Goal: Information Seeking & Learning: Learn about a topic

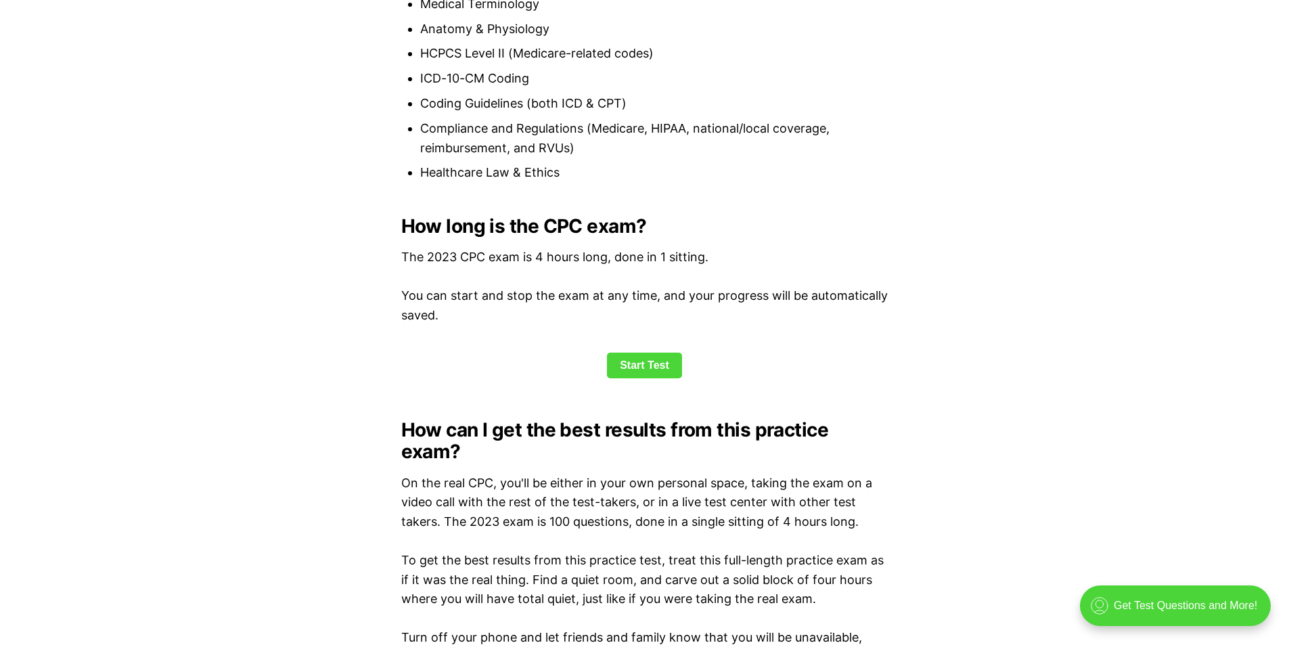
scroll to position [1692, 0]
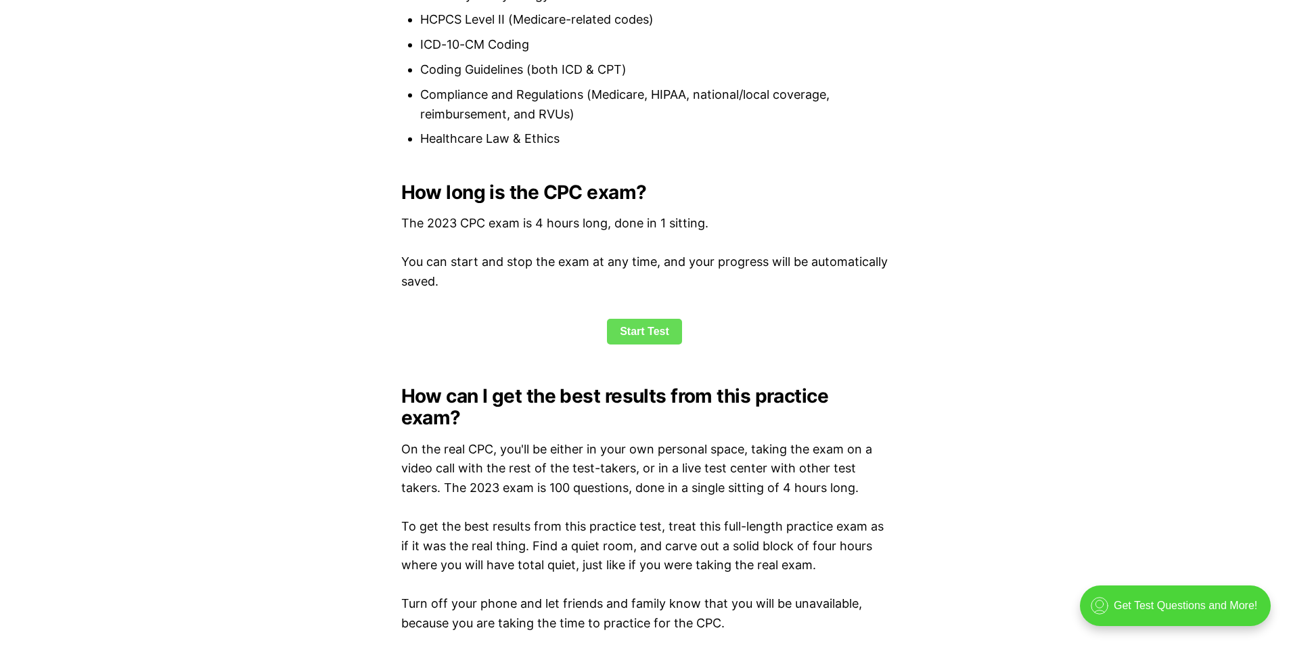
click at [638, 337] on link "Start Test" at bounding box center [644, 332] width 75 height 26
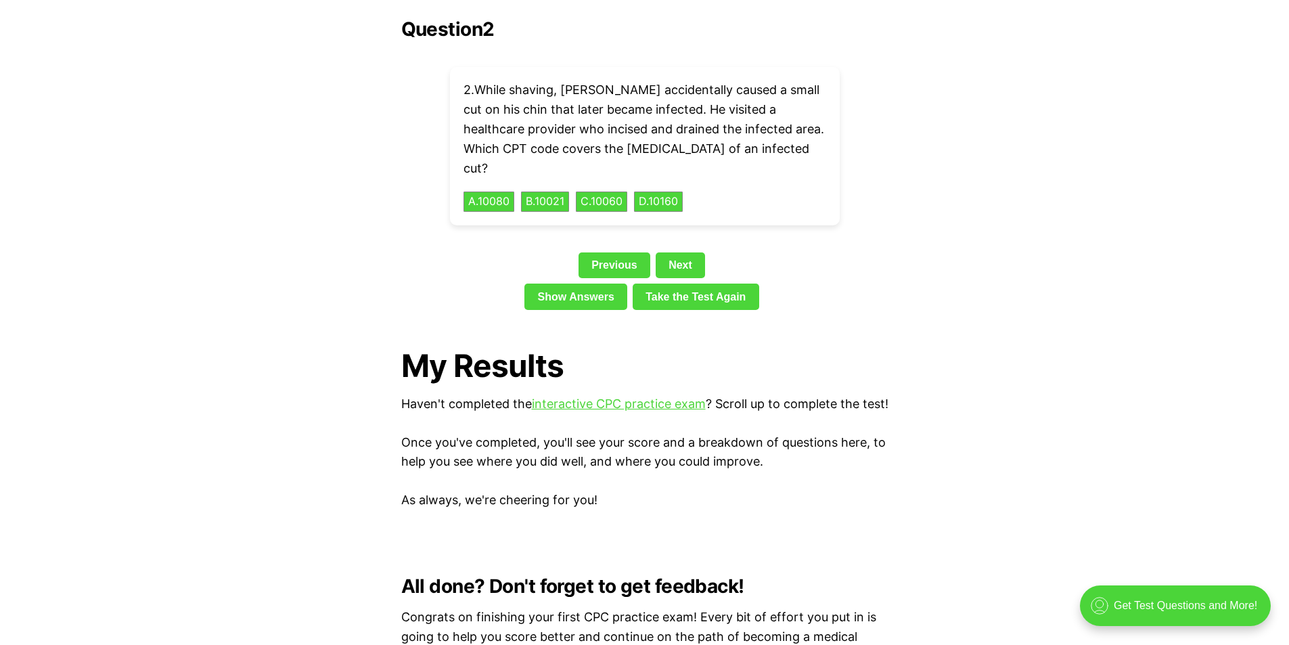
scroll to position [3102, 0]
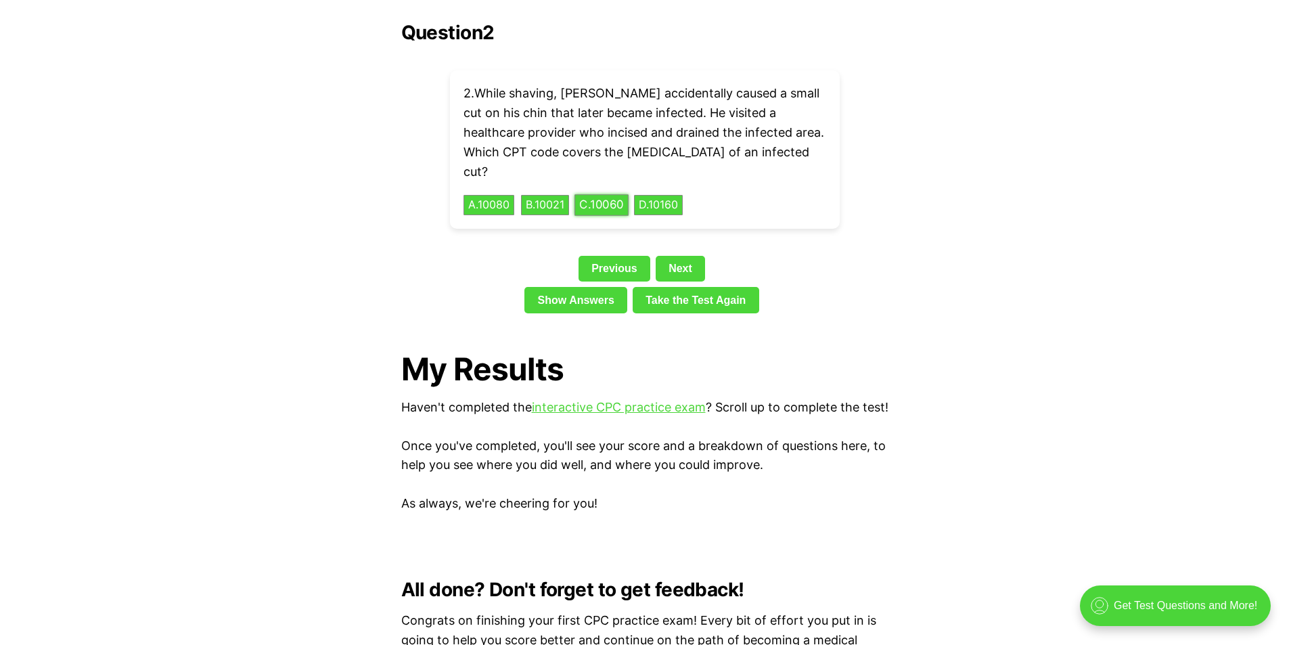
click at [623, 195] on button "C . 10060" at bounding box center [602, 205] width 54 height 21
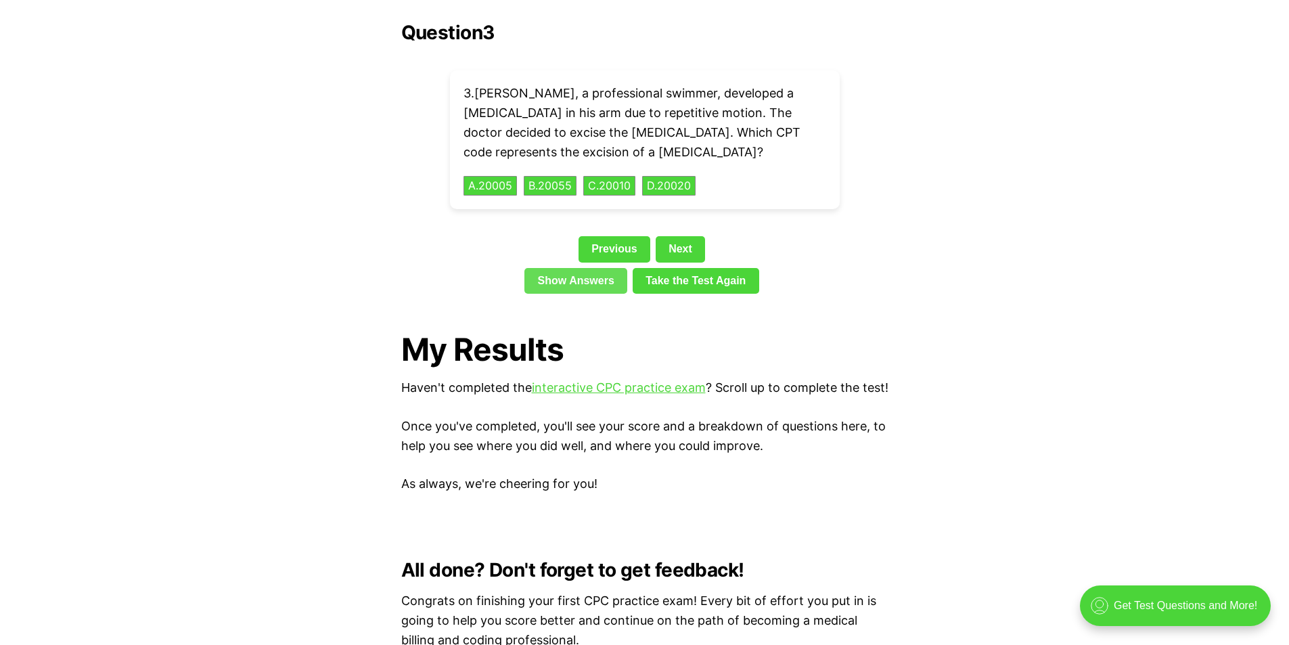
click at [602, 268] on link "Show Answers" at bounding box center [576, 281] width 103 height 26
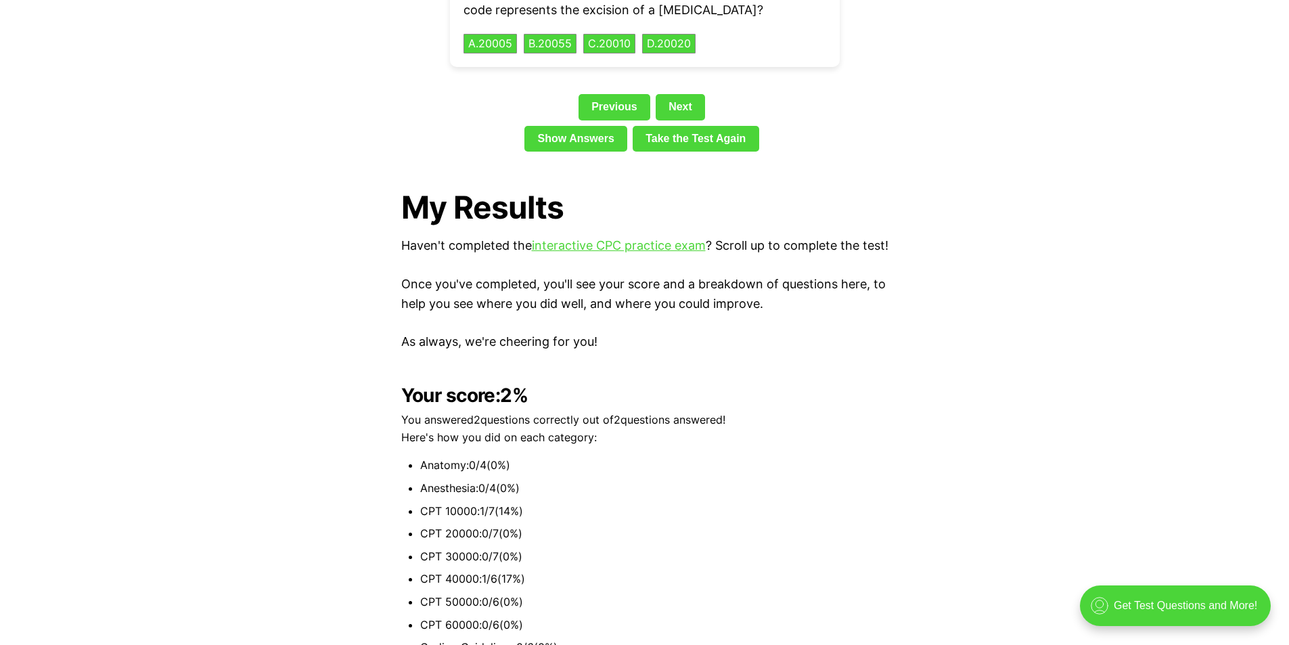
scroll to position [3133, 0]
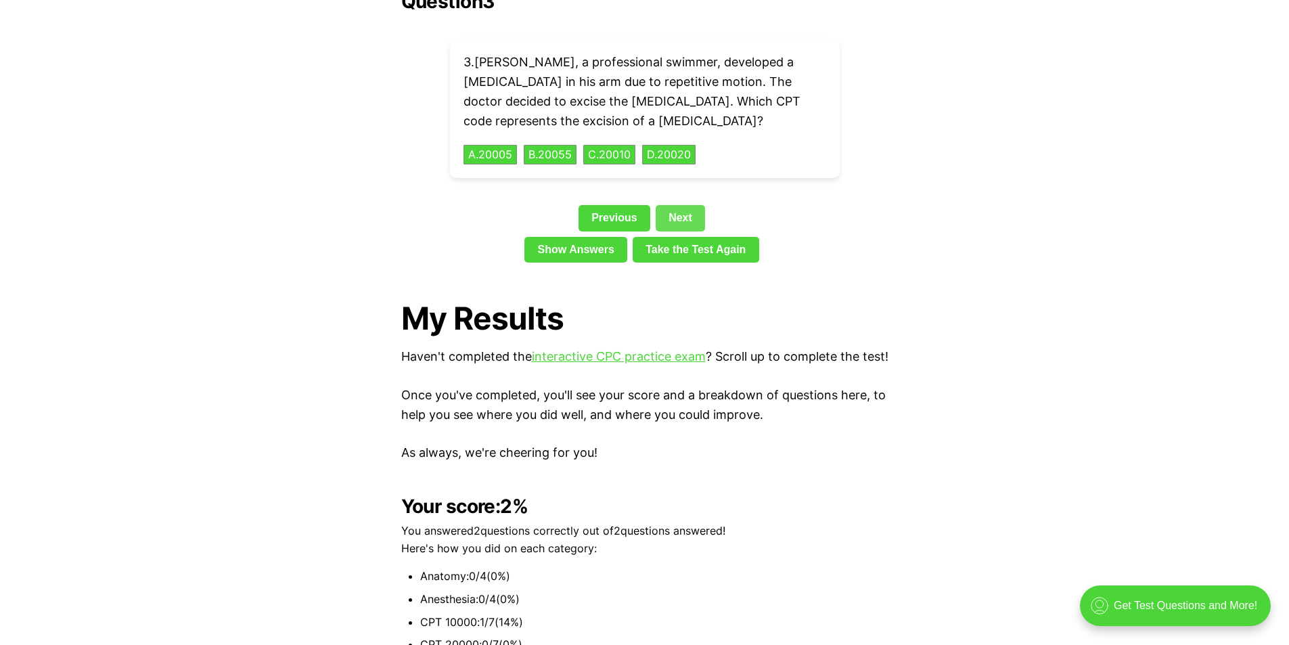
click at [687, 205] on link "Next" at bounding box center [680, 218] width 49 height 26
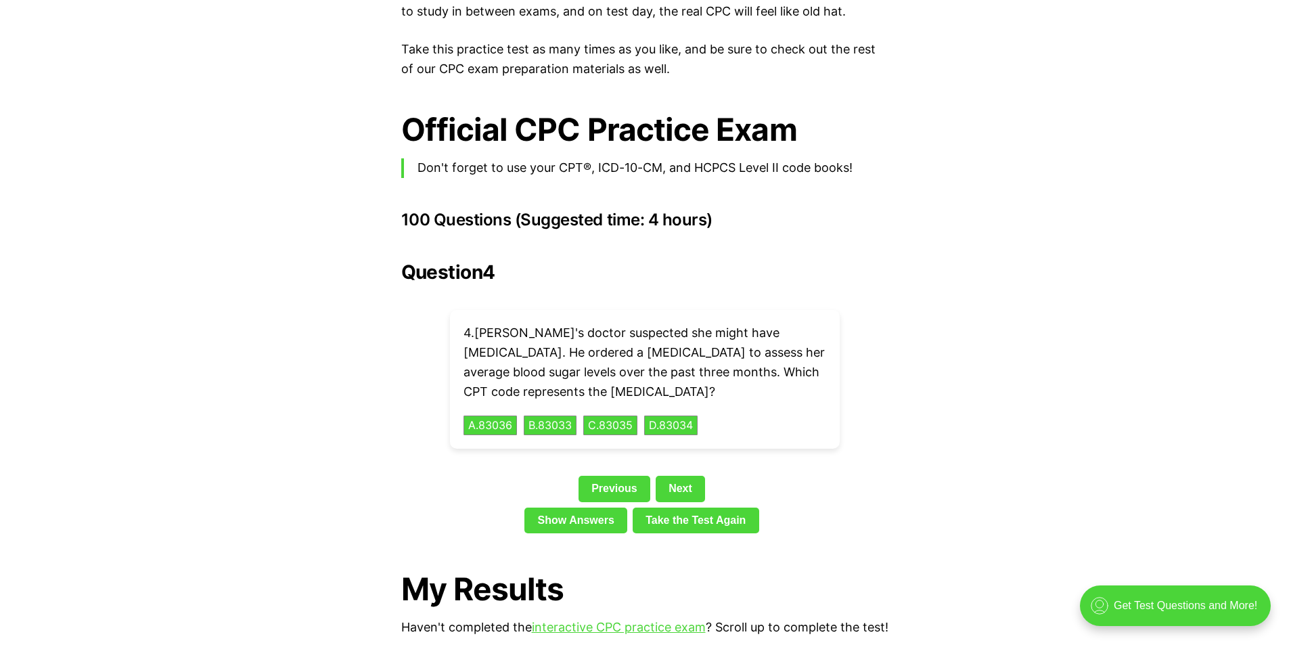
scroll to position [2930, 0]
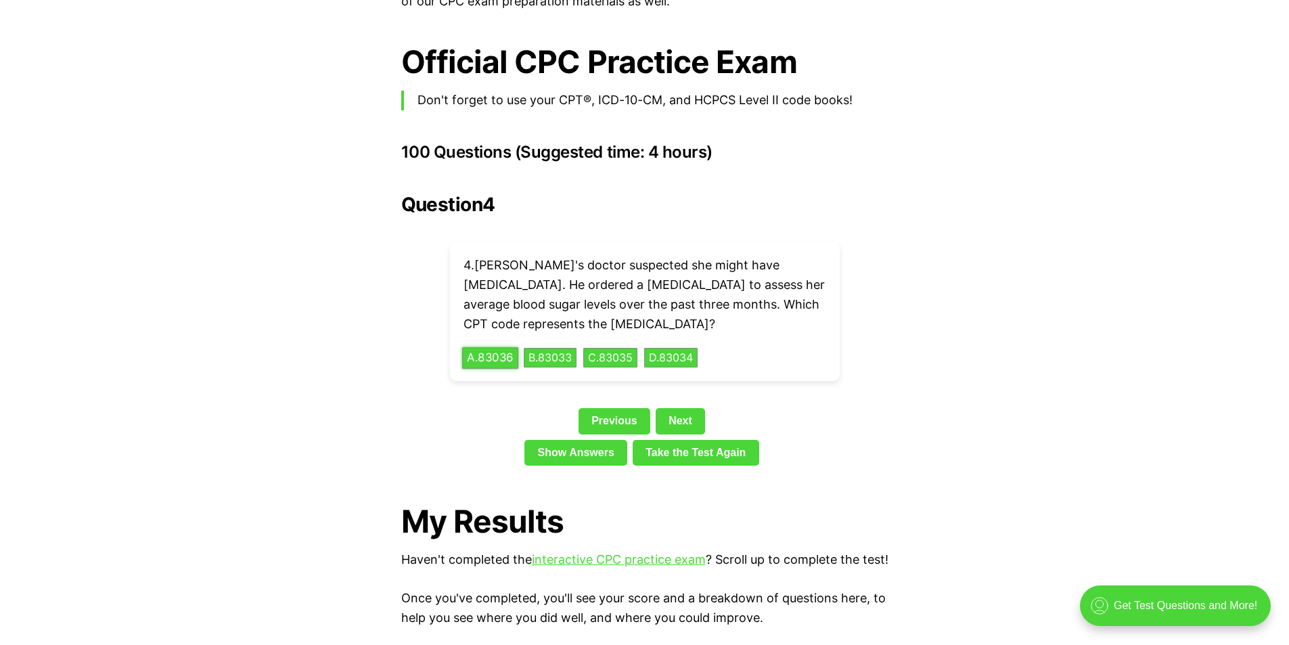
click at [506, 347] on button "A . 83036" at bounding box center [490, 357] width 56 height 21
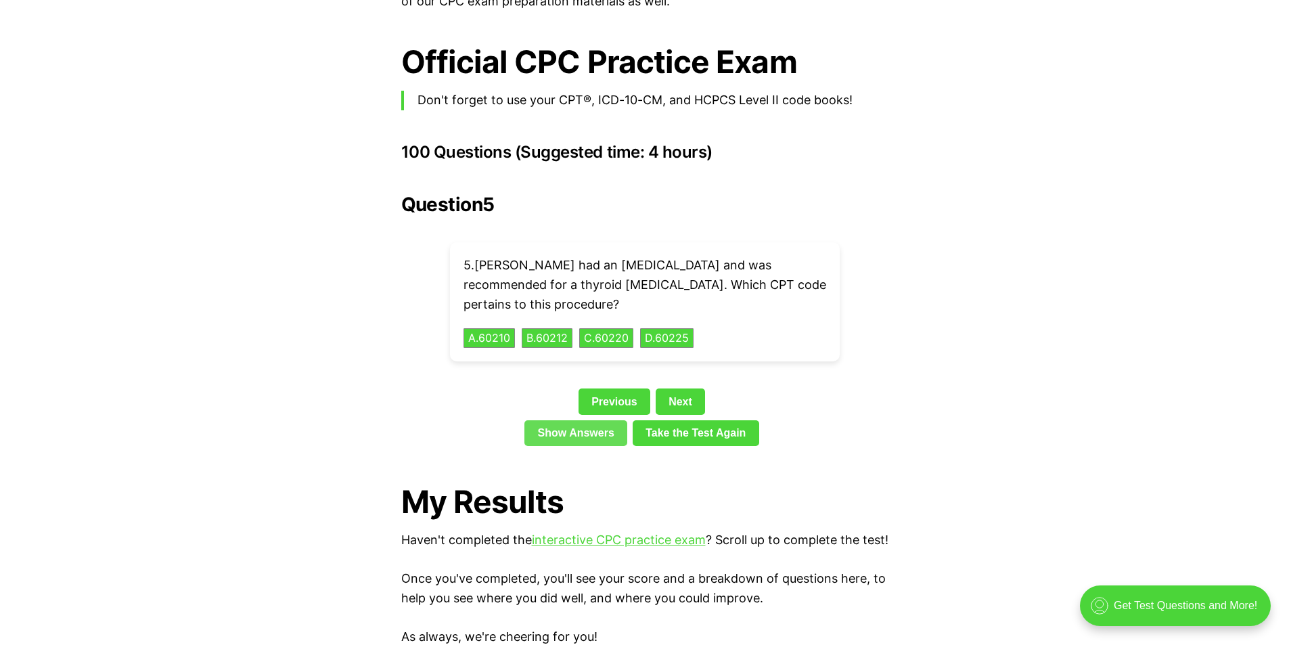
click at [608, 420] on link "Show Answers" at bounding box center [576, 433] width 103 height 26
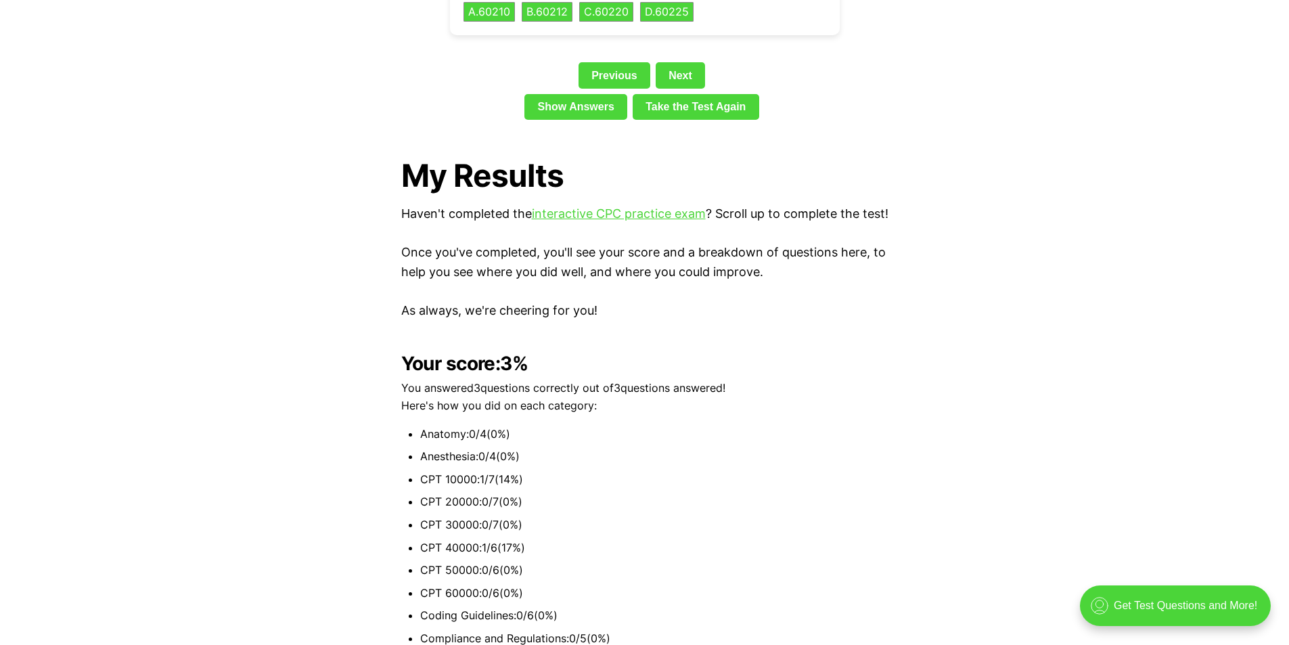
scroll to position [3133, 0]
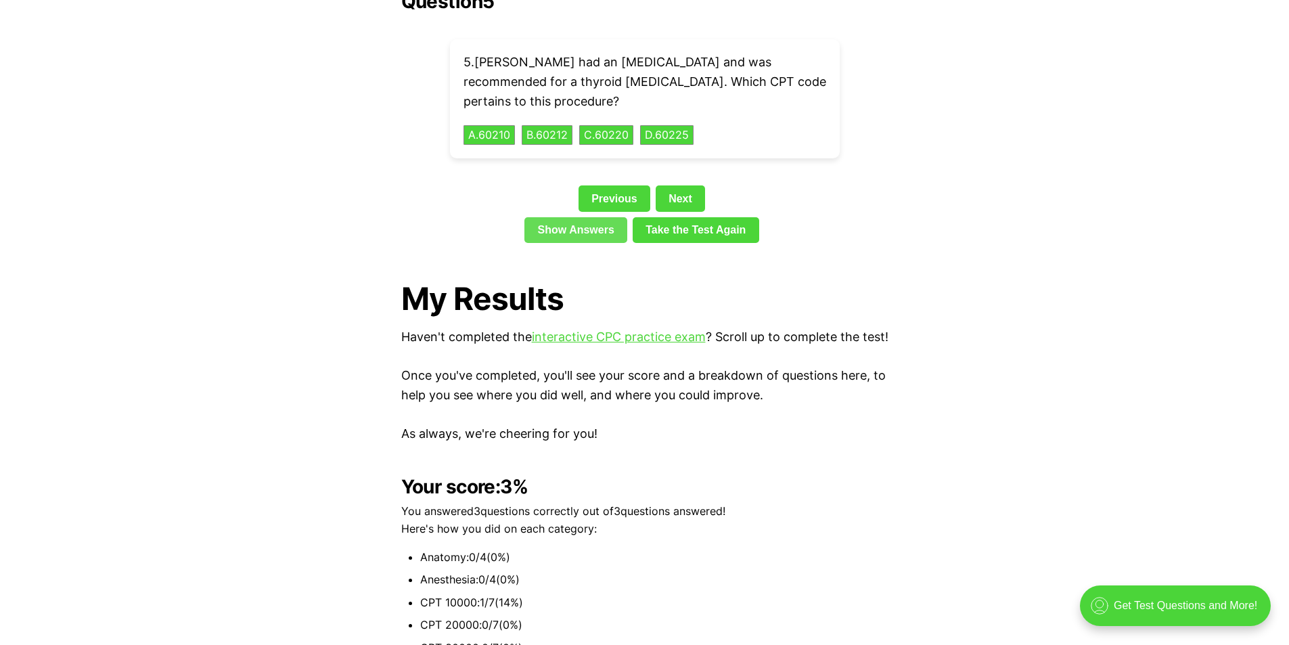
click at [592, 217] on link "Show Answers" at bounding box center [576, 230] width 103 height 26
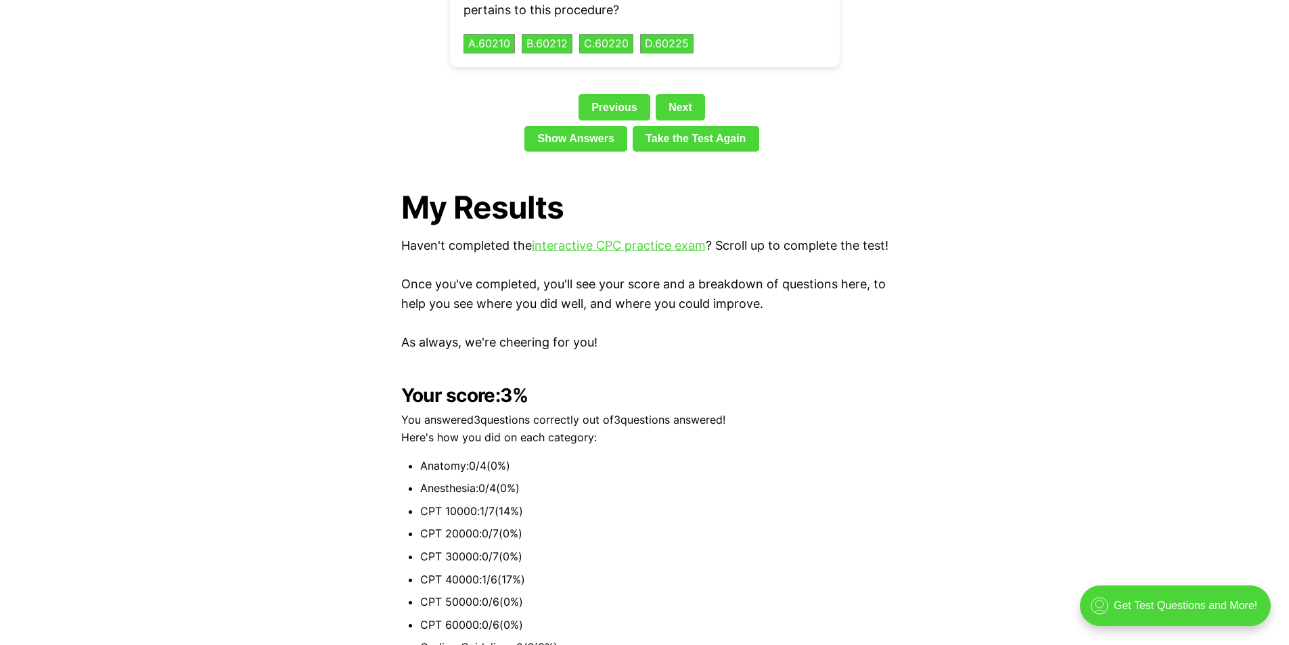
scroll to position [3201, 0]
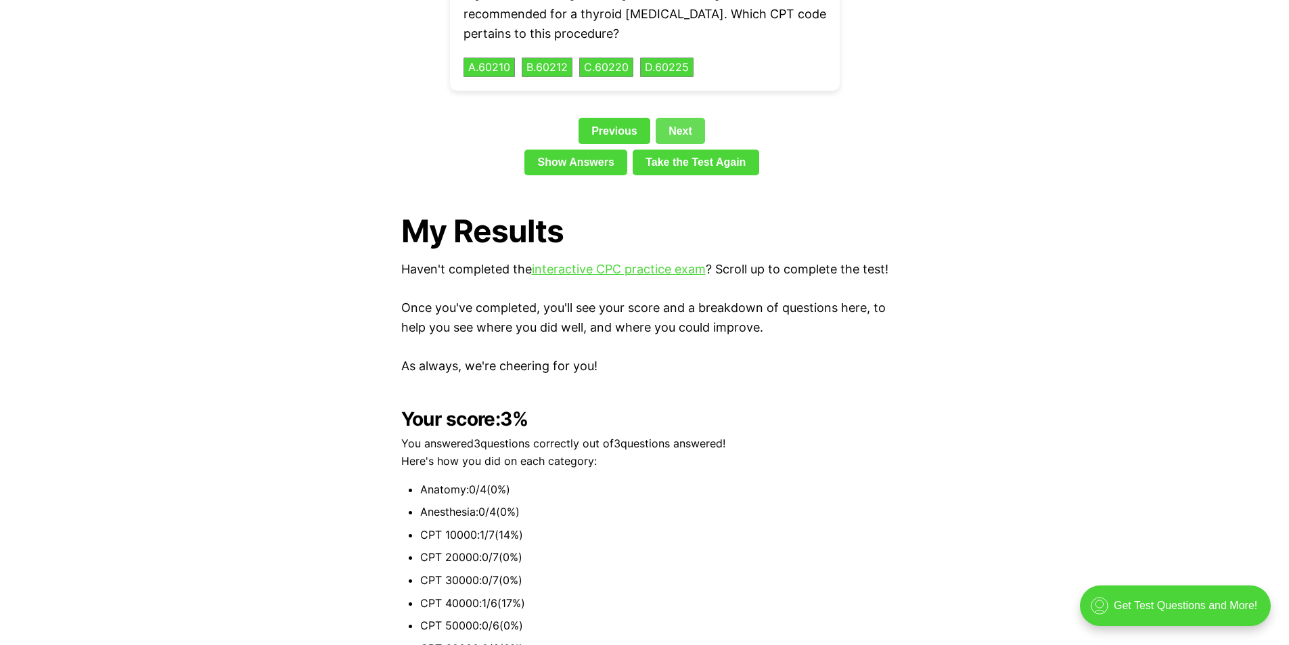
click at [680, 118] on link "Next" at bounding box center [680, 131] width 49 height 26
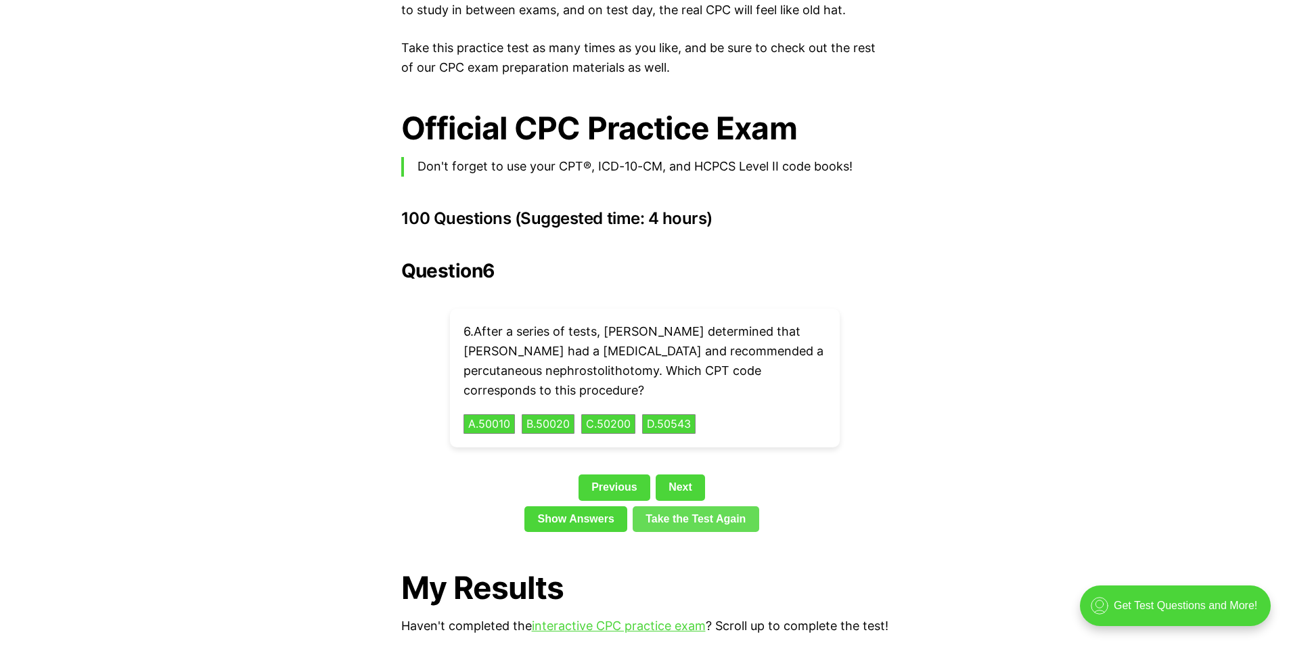
scroll to position [2862, 0]
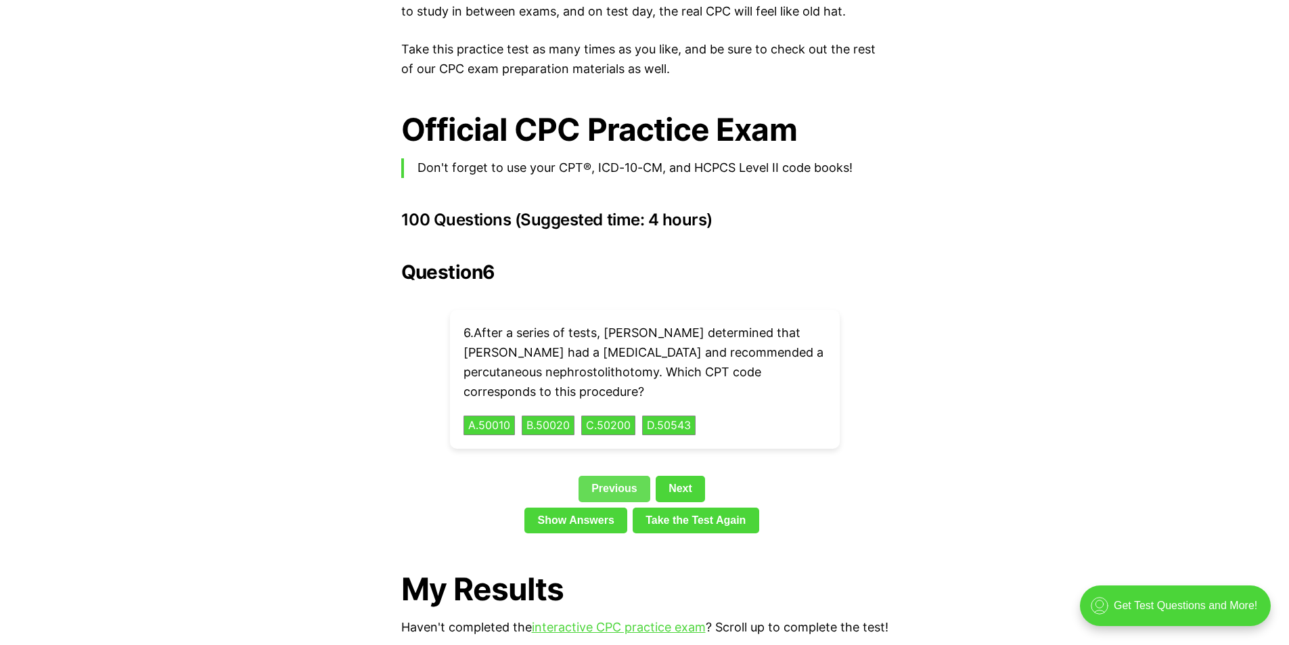
click at [615, 476] on link "Previous" at bounding box center [615, 489] width 72 height 26
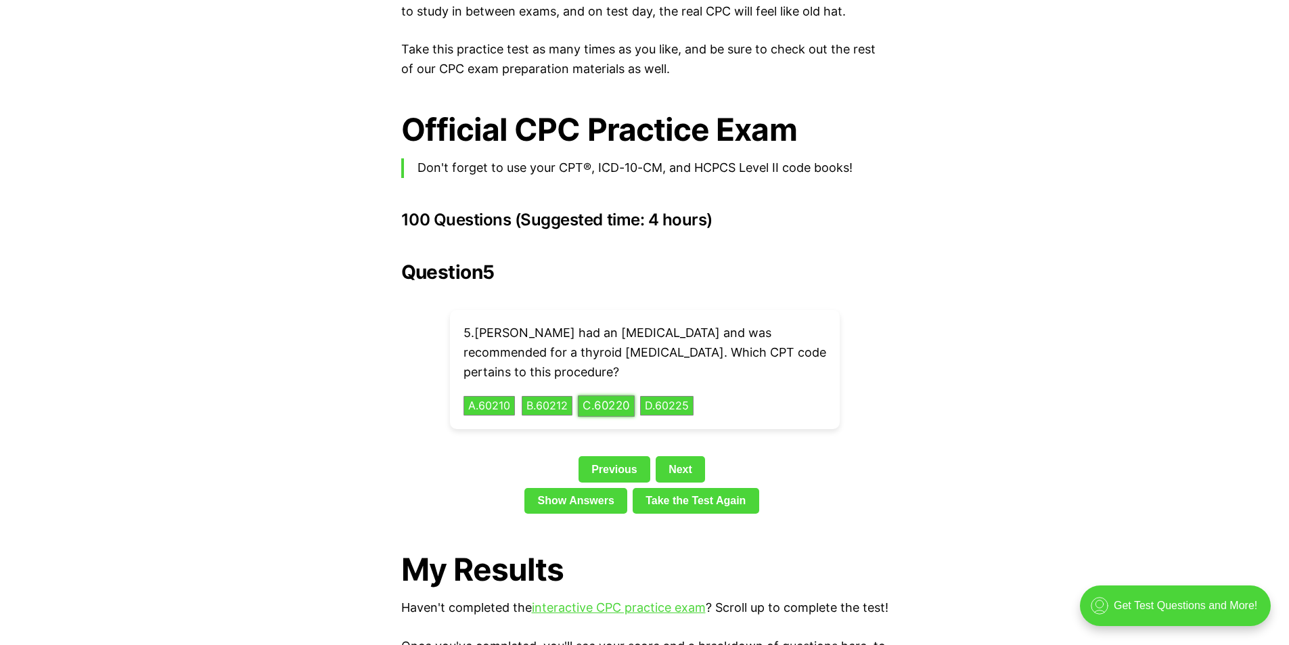
click at [633, 395] on button "C . 60220" at bounding box center [606, 405] width 57 height 21
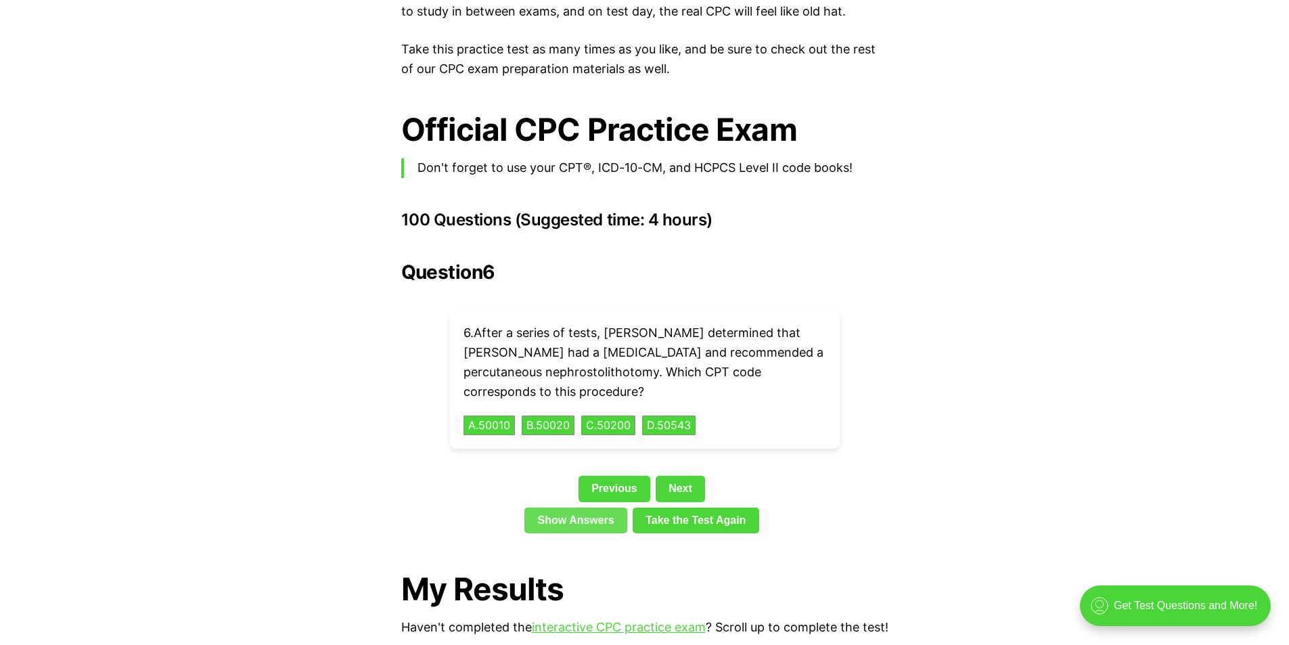
click at [602, 508] on link "Show Answers" at bounding box center [576, 521] width 103 height 26
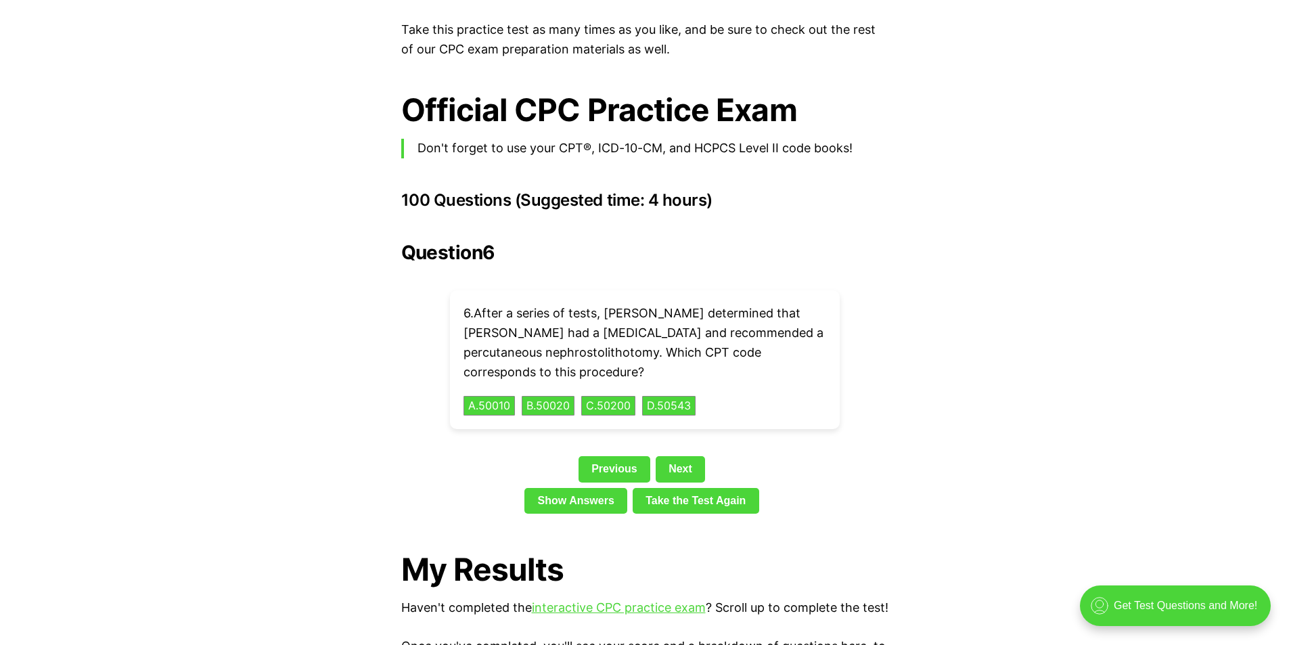
scroll to position [3017, 0]
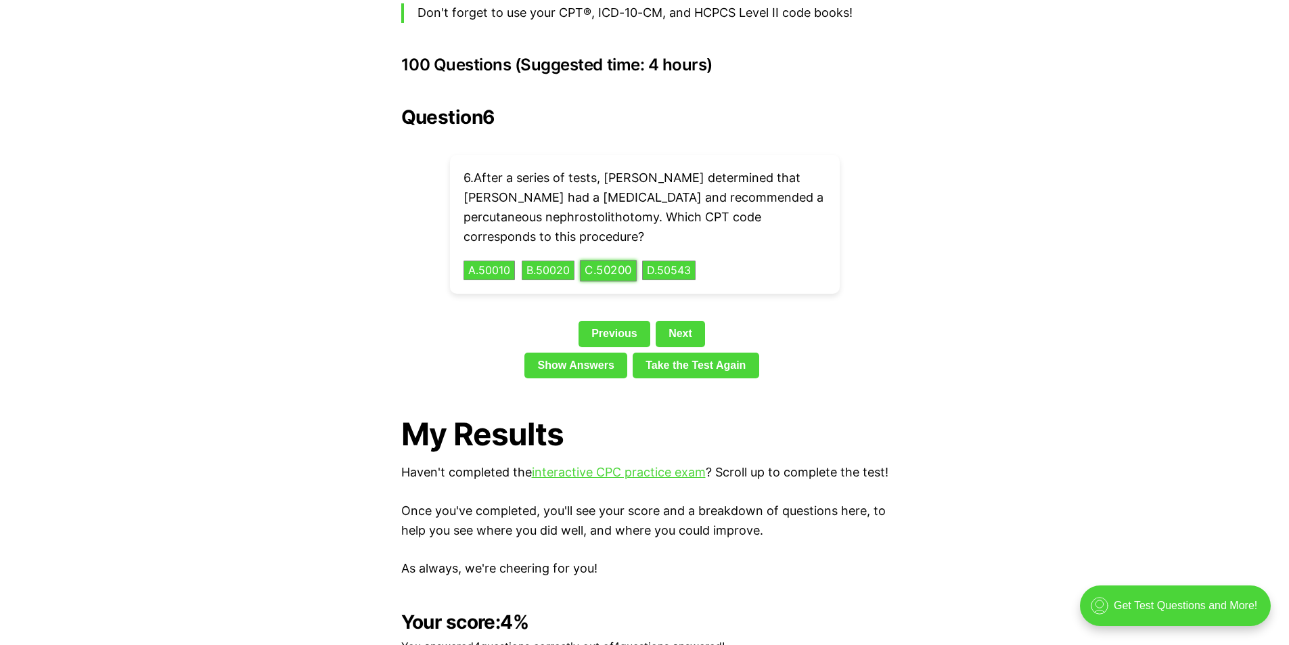
click at [625, 260] on button "C . 50200" at bounding box center [608, 270] width 57 height 21
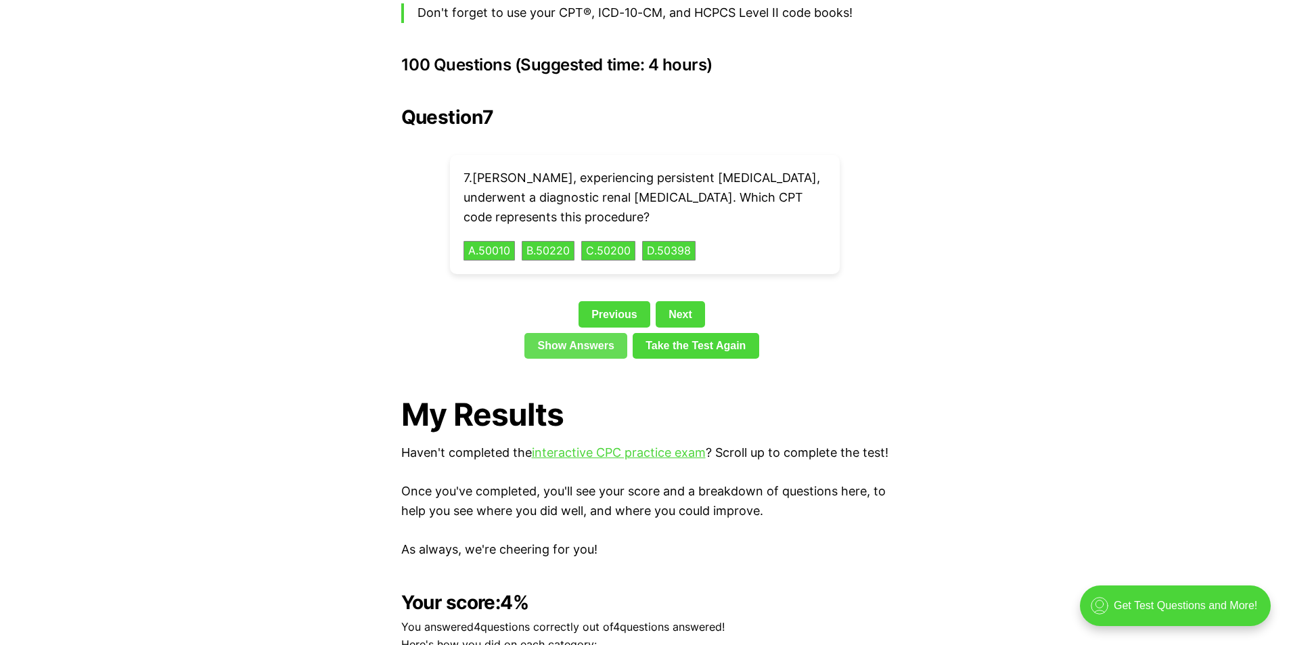
click at [592, 333] on link "Show Answers" at bounding box center [576, 346] width 103 height 26
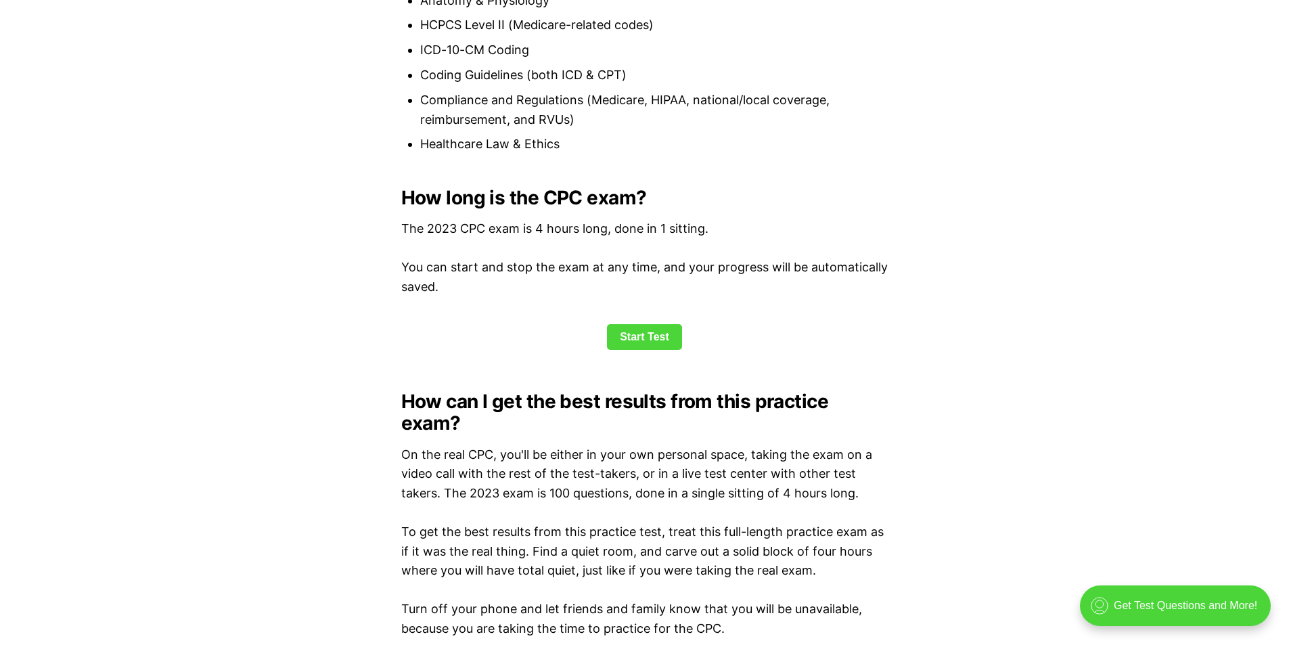
scroll to position [1692, 0]
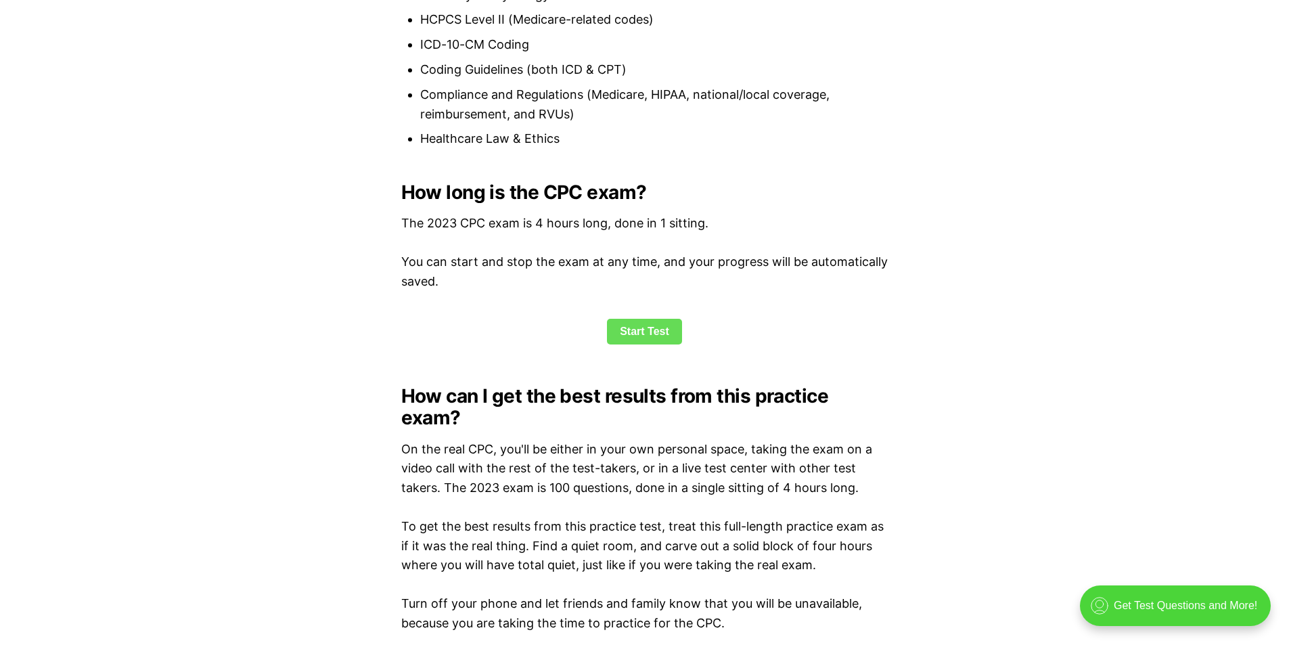
click at [654, 336] on link "Start Test" at bounding box center [644, 332] width 75 height 26
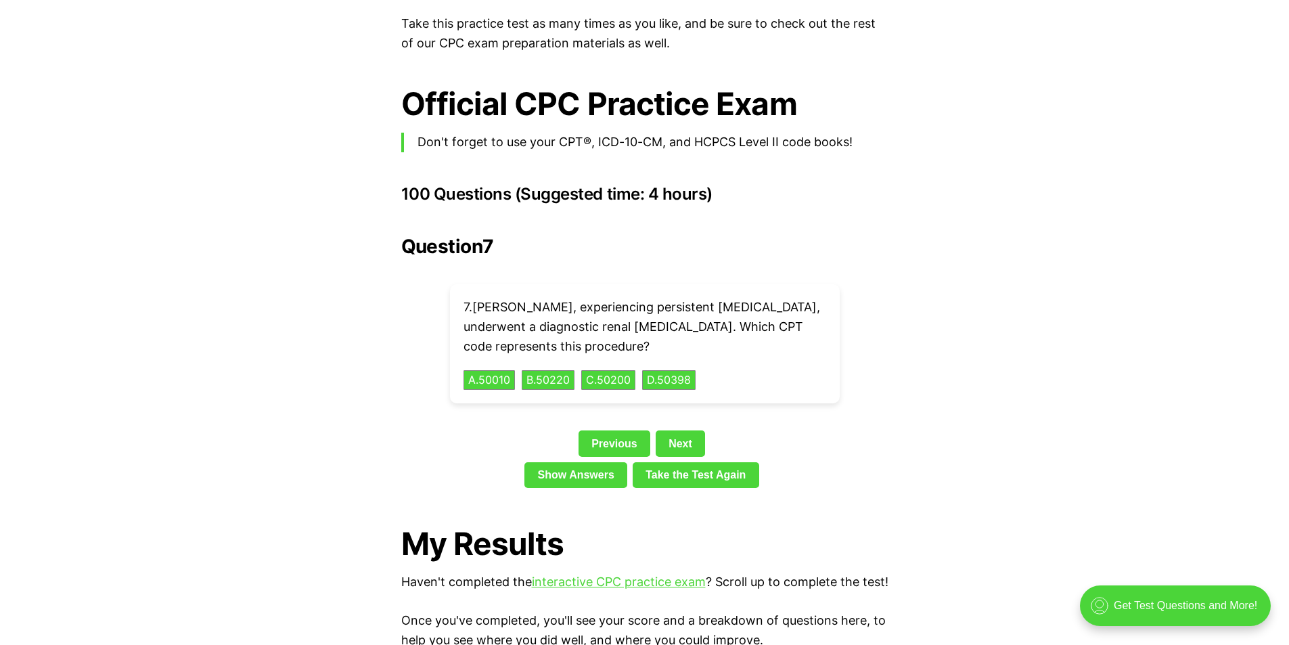
scroll to position [2899, 0]
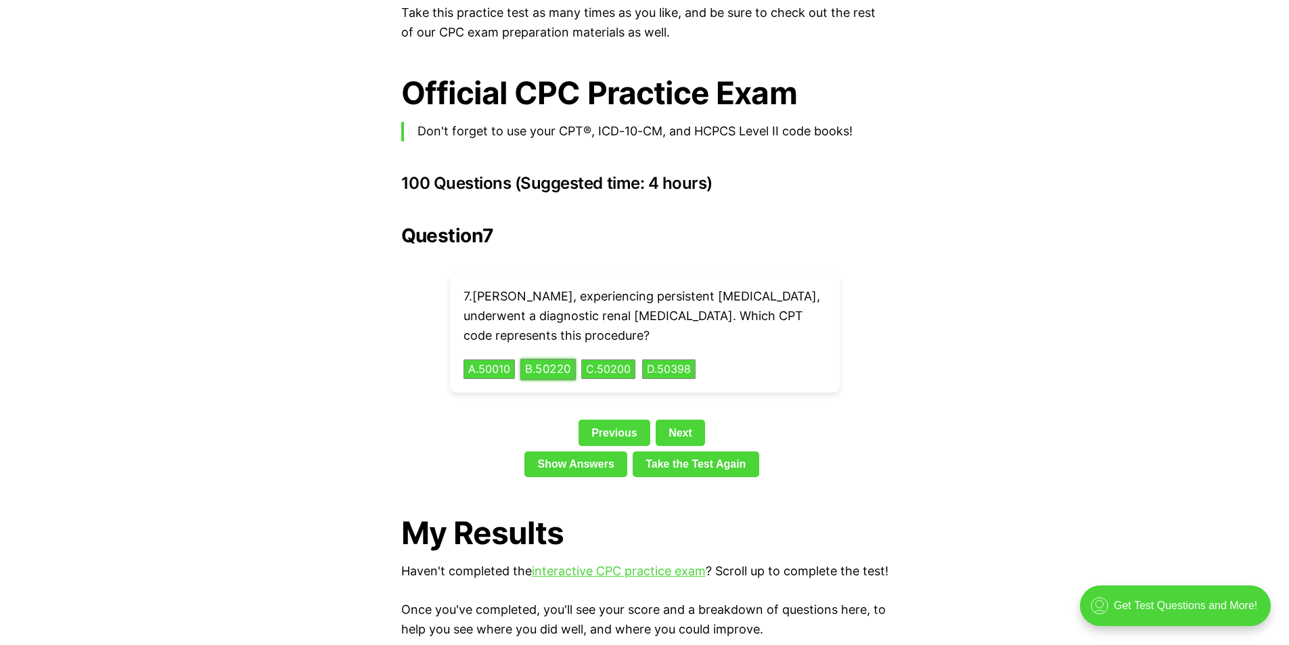
click at [567, 359] on button "B . 50220" at bounding box center [547, 369] width 55 height 21
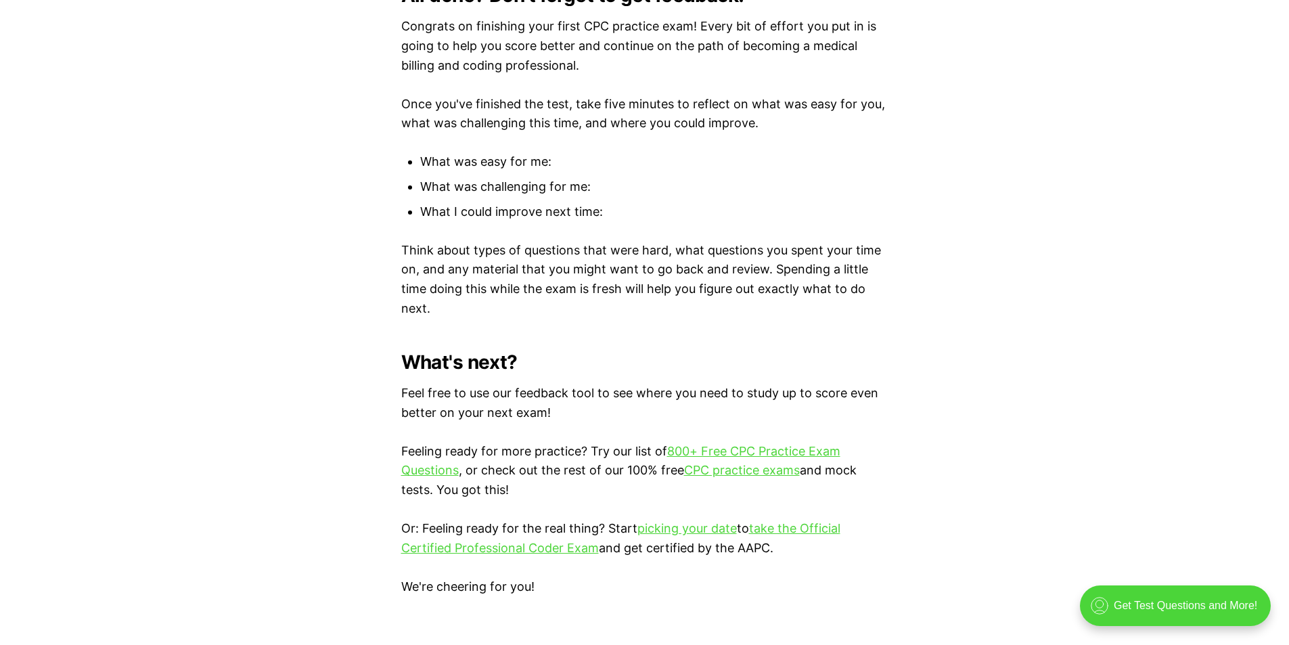
scroll to position [4929, 0]
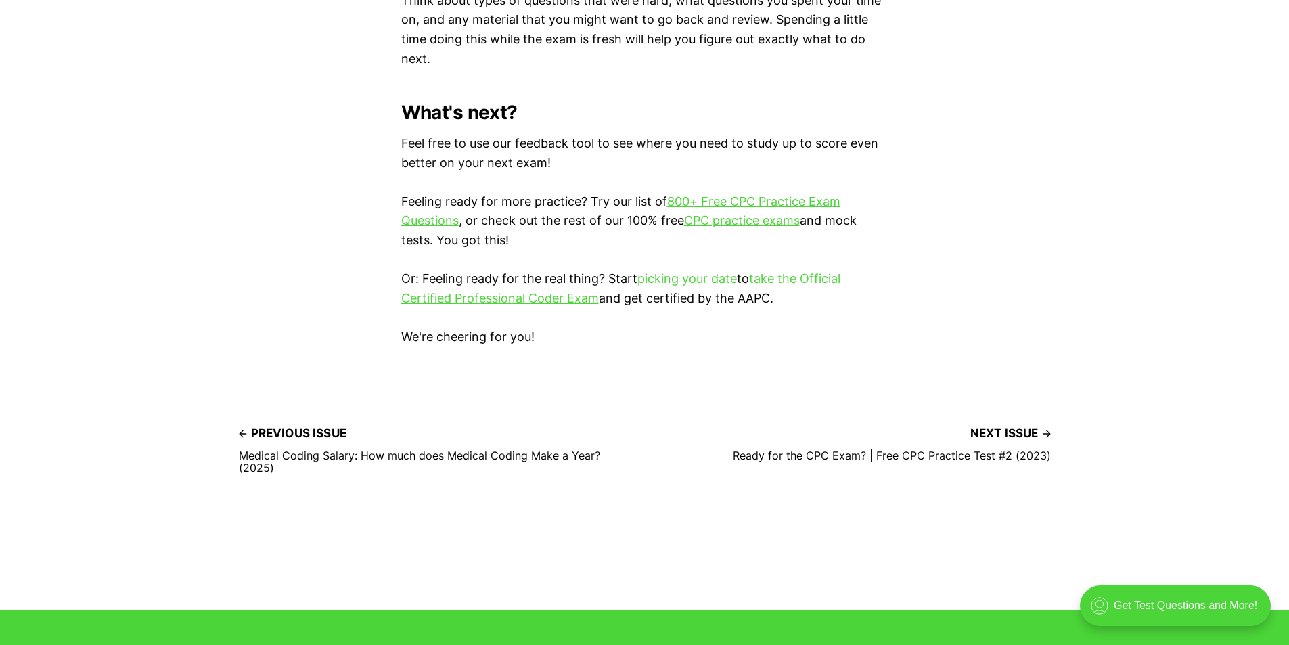
scroll to position [3647, 0]
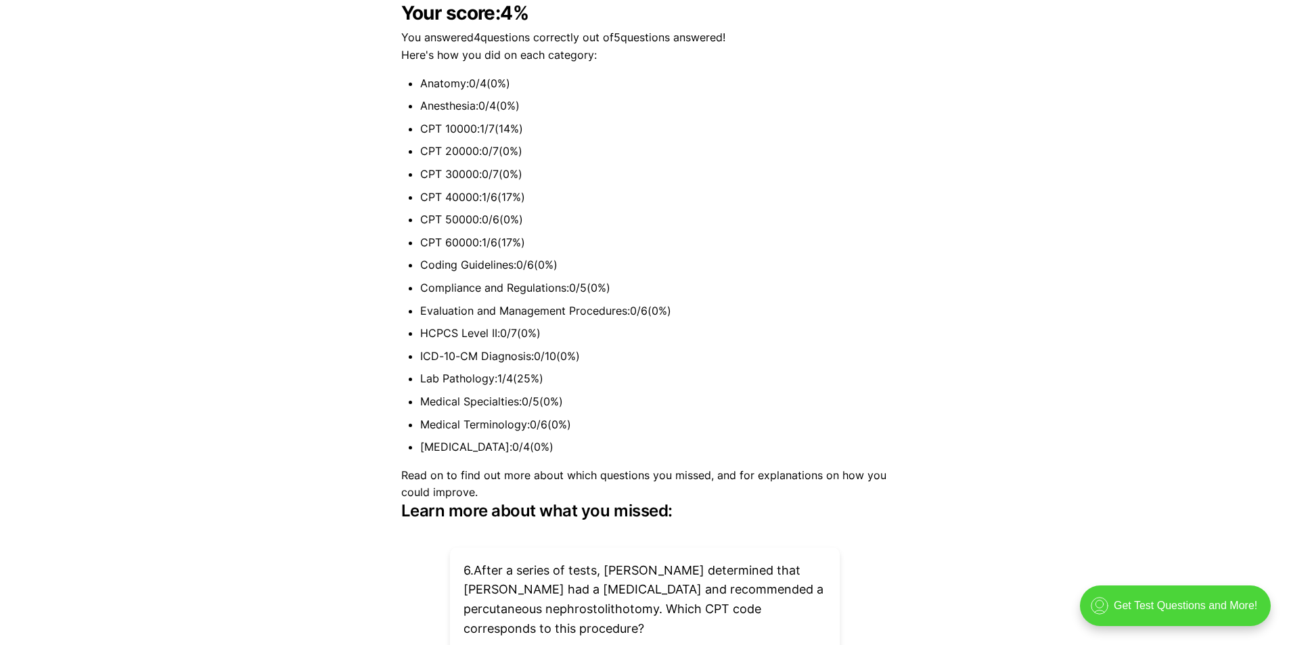
scroll to position [3102, 0]
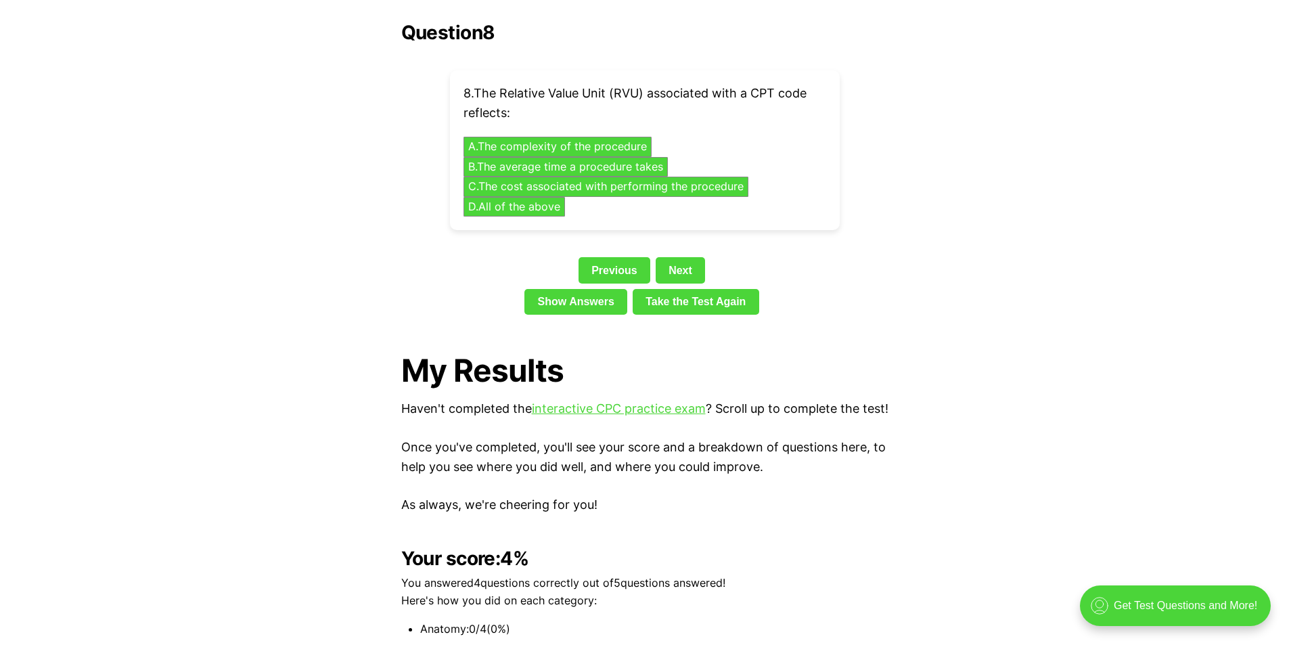
scroll to position [1692, 0]
